Goal: Navigation & Orientation: Find specific page/section

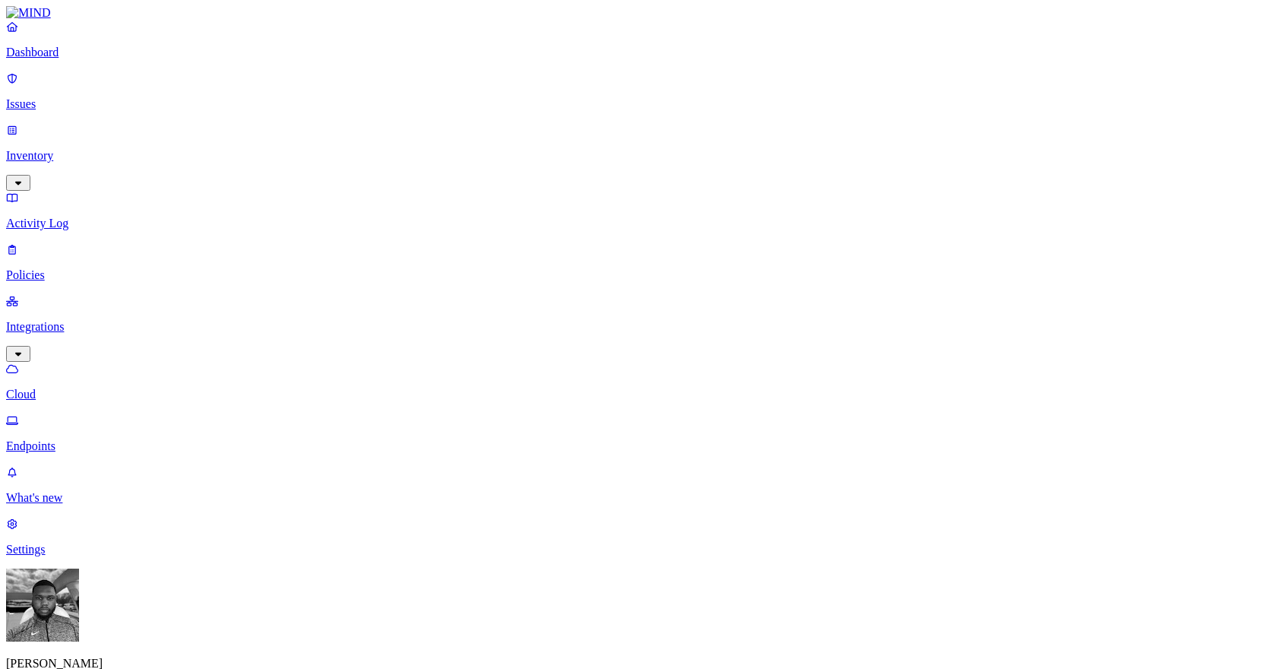
click at [74, 556] on p "Settings" at bounding box center [639, 550] width 1267 height 14
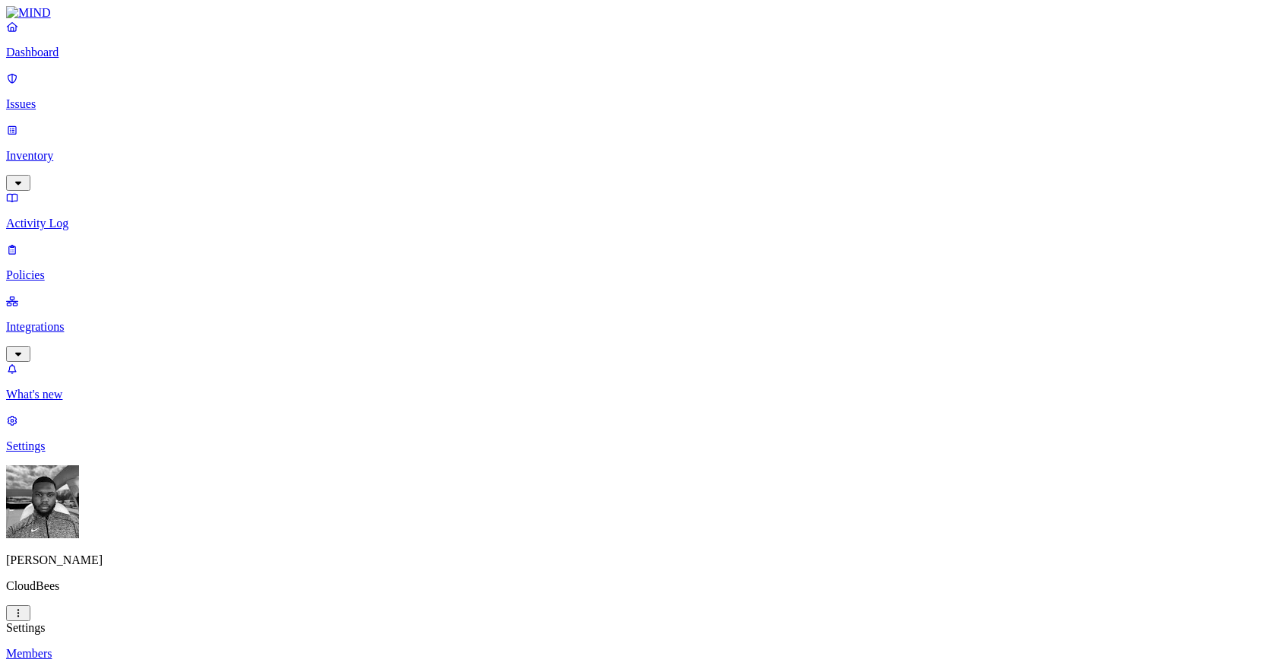
click at [74, 320] on p "Integrations" at bounding box center [639, 327] width 1267 height 14
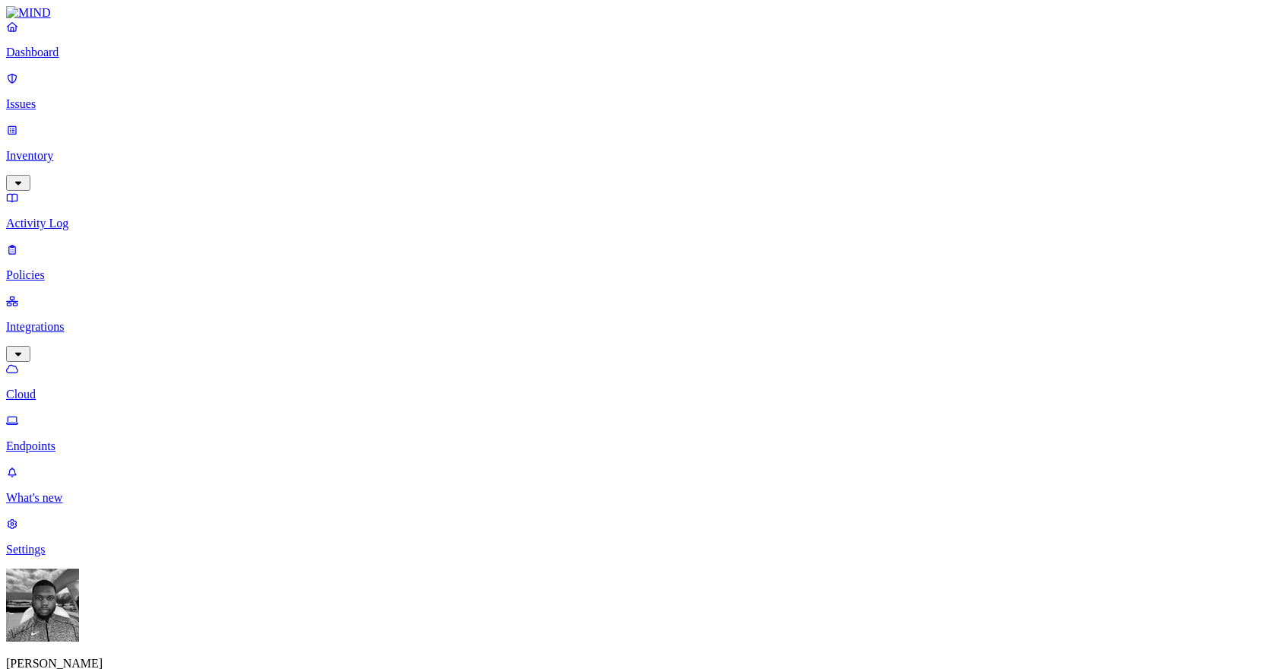
click at [90, 439] on p "Endpoints" at bounding box center [639, 446] width 1267 height 14
click at [76, 149] on p "Inventory" at bounding box center [639, 156] width 1267 height 14
click at [74, 103] on link "Issues" at bounding box center [639, 91] width 1267 height 40
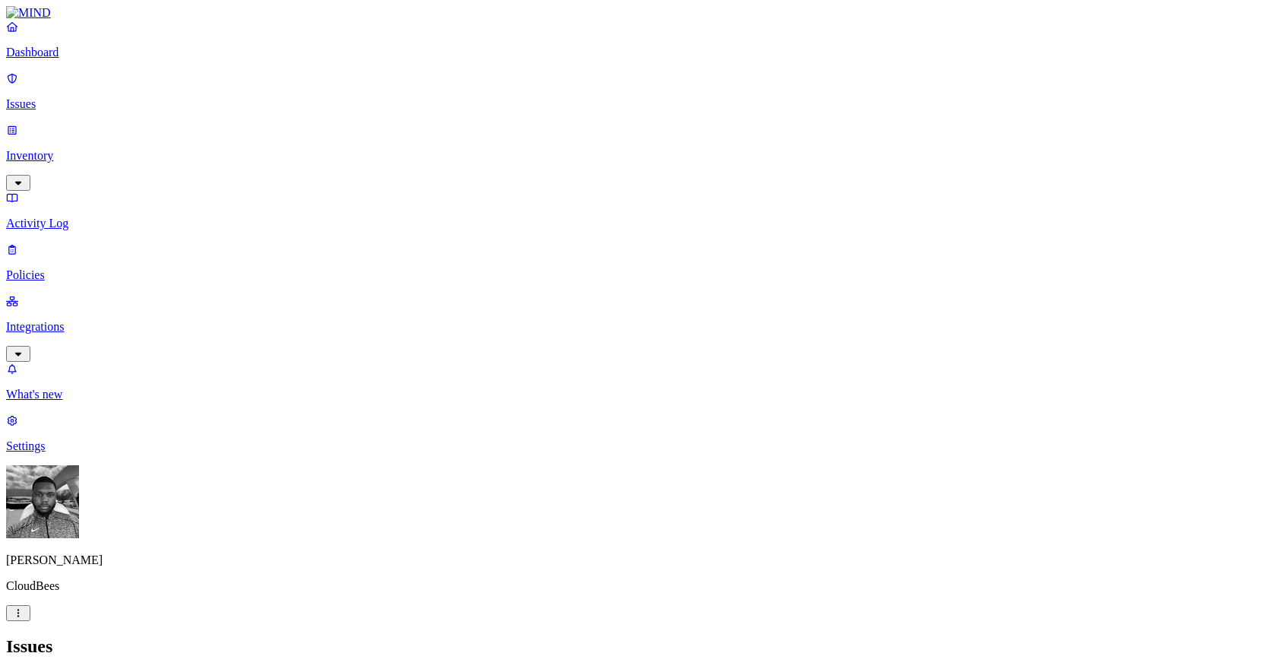
click at [60, 59] on p "Dashboard" at bounding box center [639, 53] width 1267 height 14
